Goal: Task Accomplishment & Management: Manage account settings

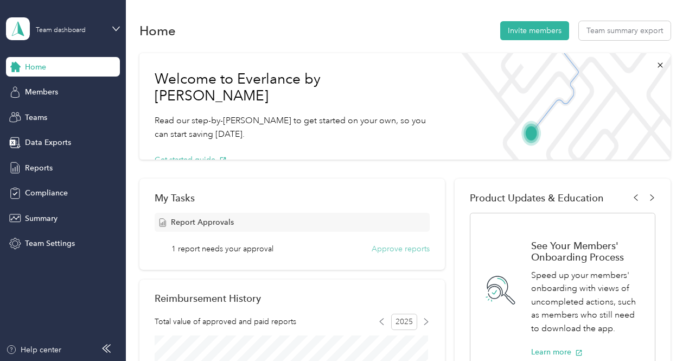
click at [384, 251] on button "Approve reports" at bounding box center [401, 248] width 58 height 11
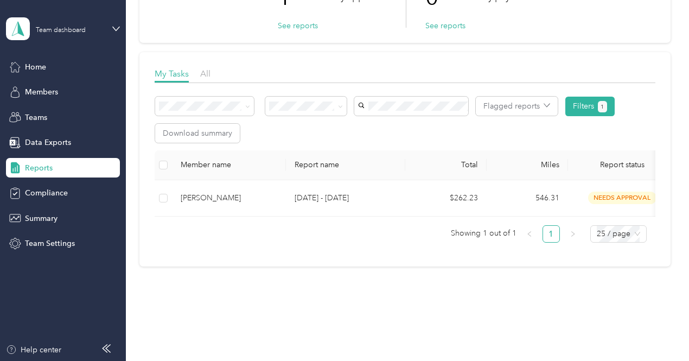
scroll to position [109, 0]
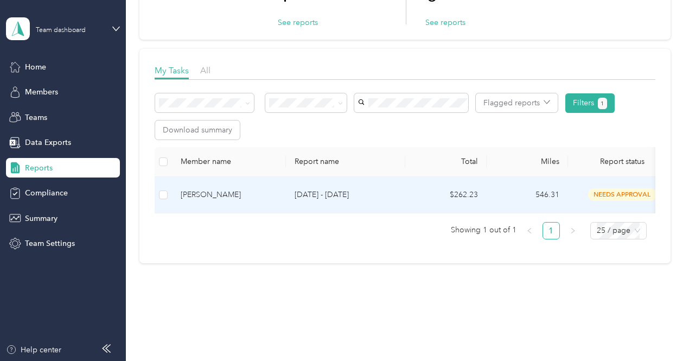
click at [310, 196] on p "[DATE] - [DATE]" at bounding box center [346, 195] width 102 height 12
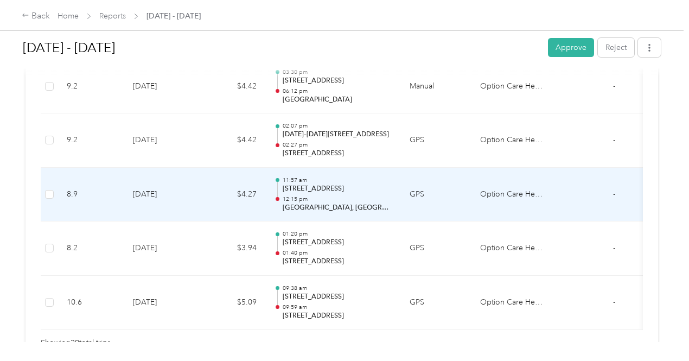
scroll to position [1682, 0]
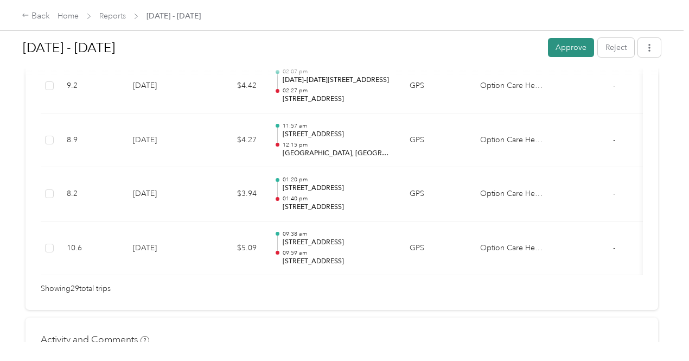
click at [558, 46] on button "Approve" at bounding box center [571, 47] width 46 height 19
